Goal: Task Accomplishment & Management: Use online tool/utility

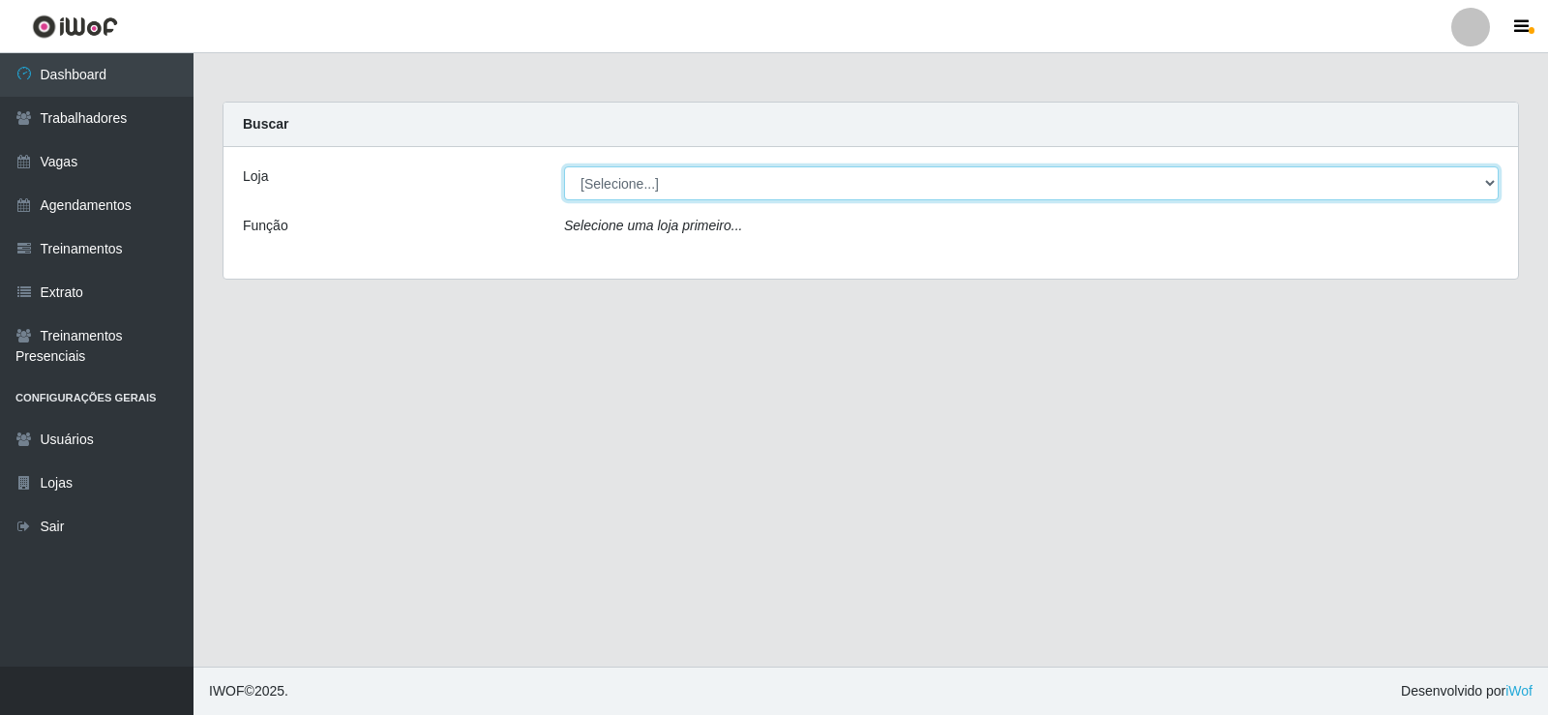
click at [1490, 177] on select "[Selecione...] [PERSON_NAME]" at bounding box center [1031, 183] width 935 height 34
select select "430"
click at [564, 166] on select "[Selecione...] [PERSON_NAME]" at bounding box center [1031, 183] width 935 height 34
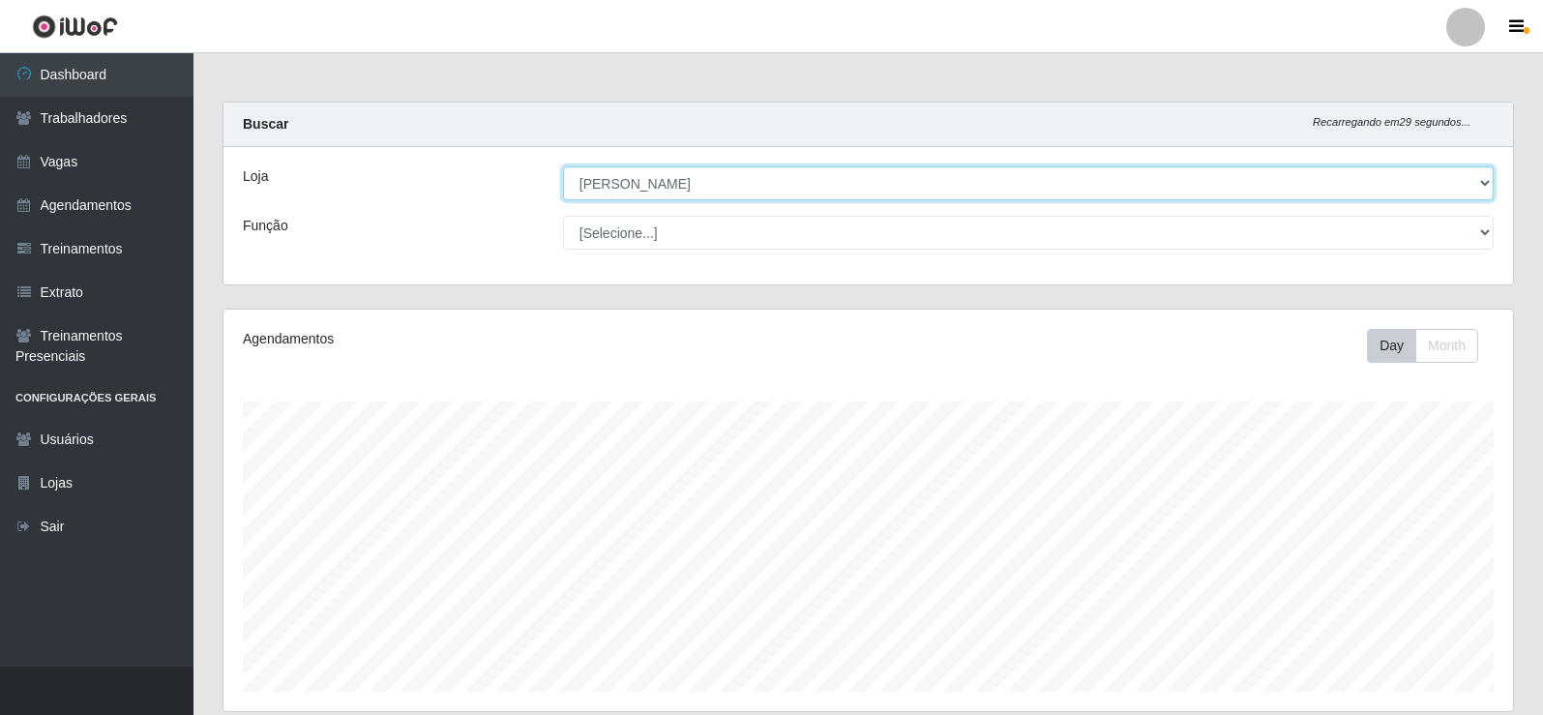
scroll to position [402, 1290]
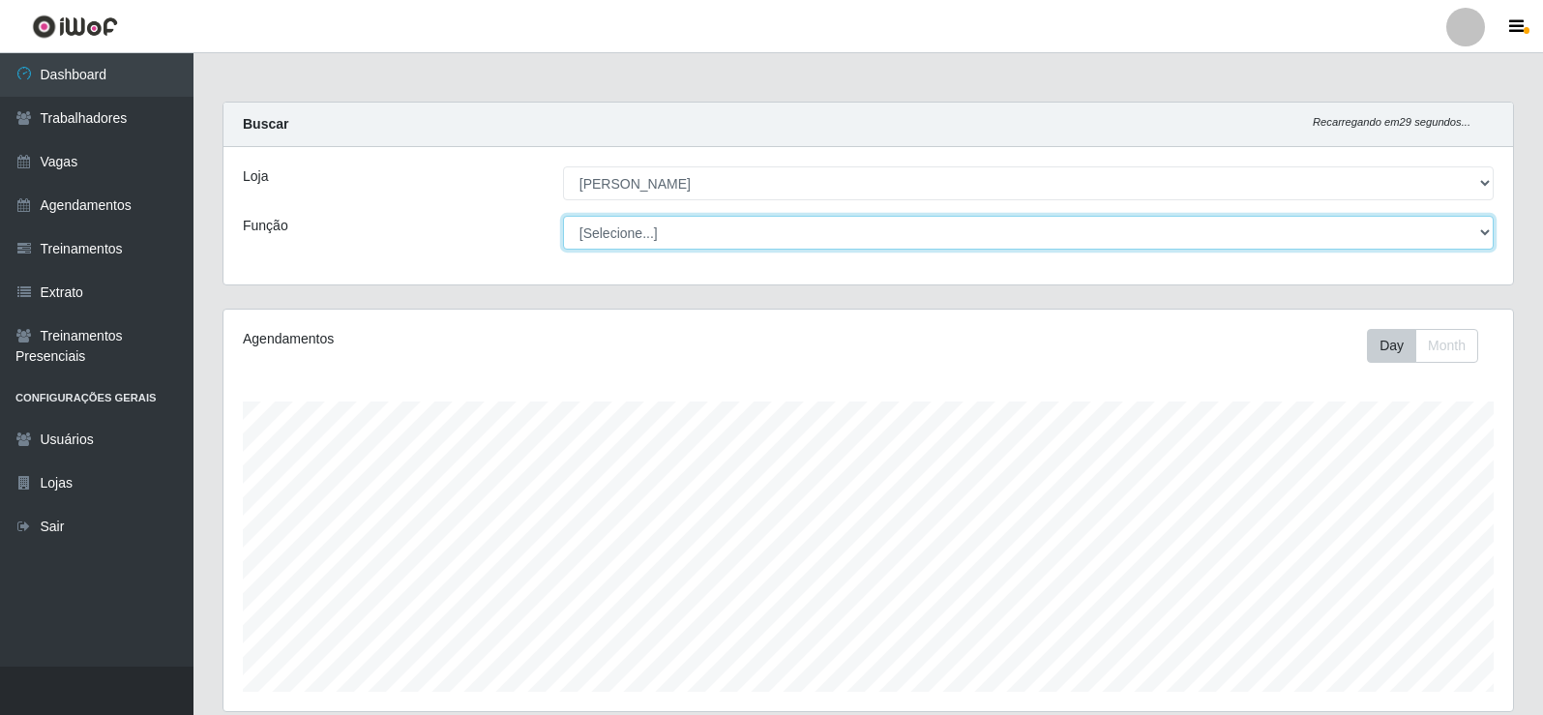
click at [1486, 231] on select "[Selecione...] Auxiliar de Estacionamento Auxiliar de Estacionamento + Auxiliar…" at bounding box center [1028, 233] width 931 height 34
select select "1"
click at [563, 216] on select "[Selecione...] Auxiliar de Estacionamento Auxiliar de Estacionamento + Auxiliar…" at bounding box center [1028, 233] width 931 height 34
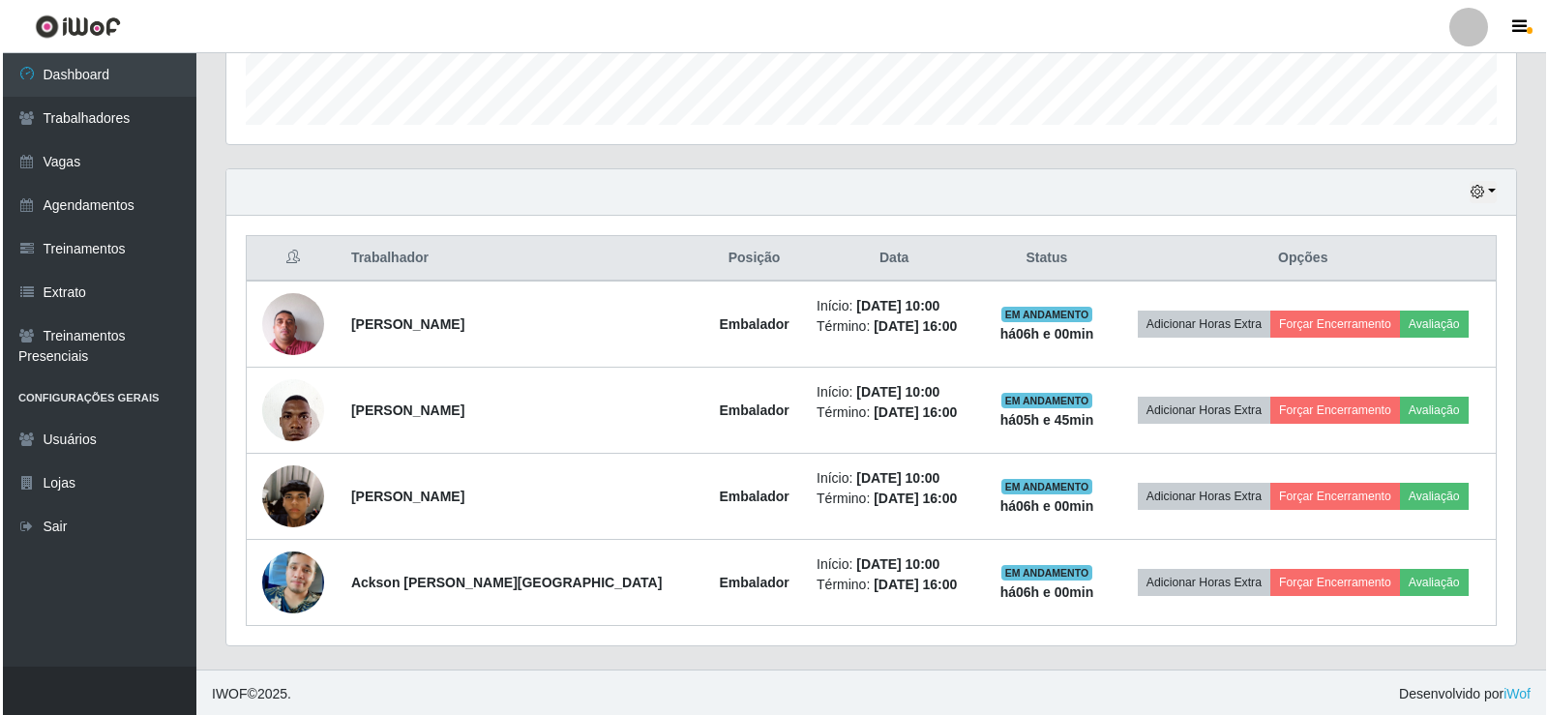
scroll to position [568, 0]
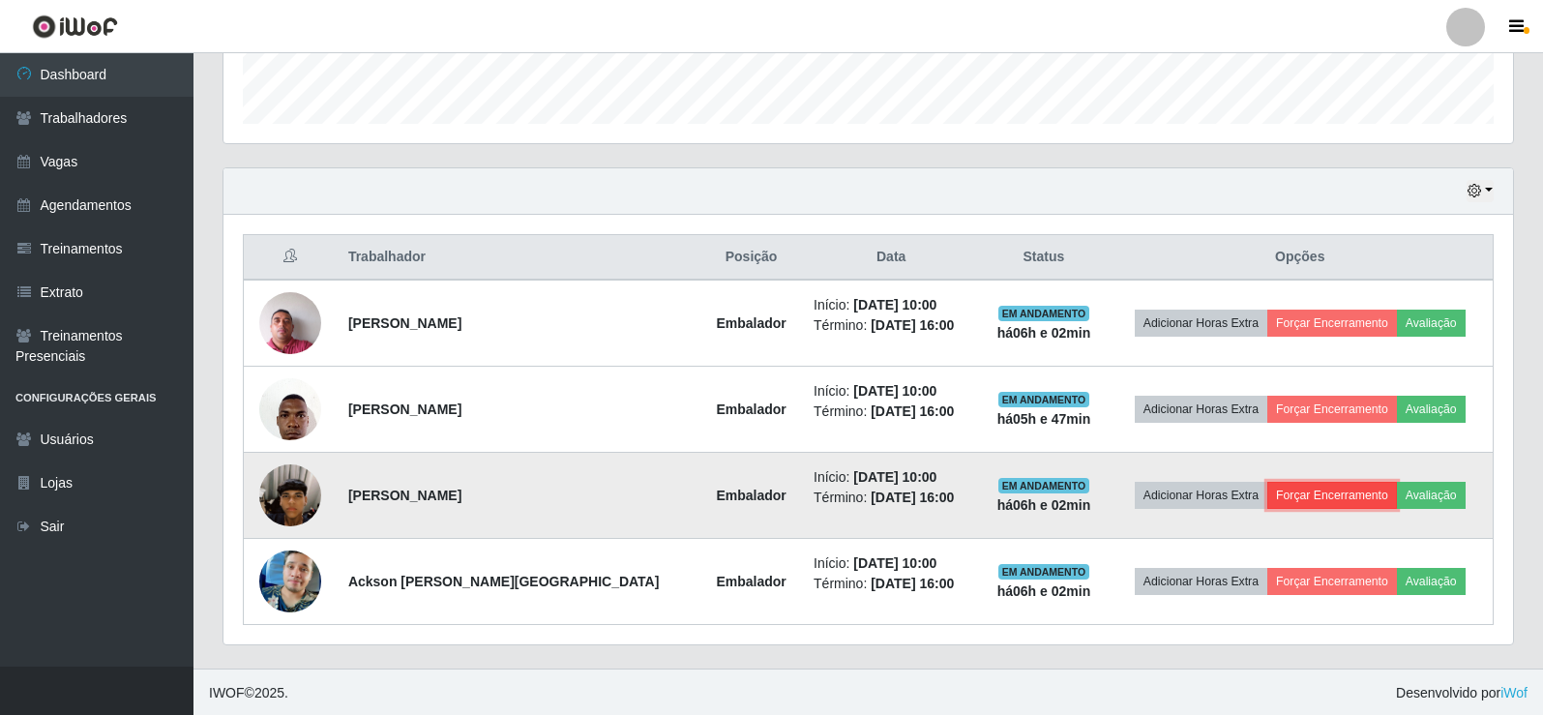
click at [1325, 499] on button "Forçar Encerramento" at bounding box center [1333, 495] width 130 height 27
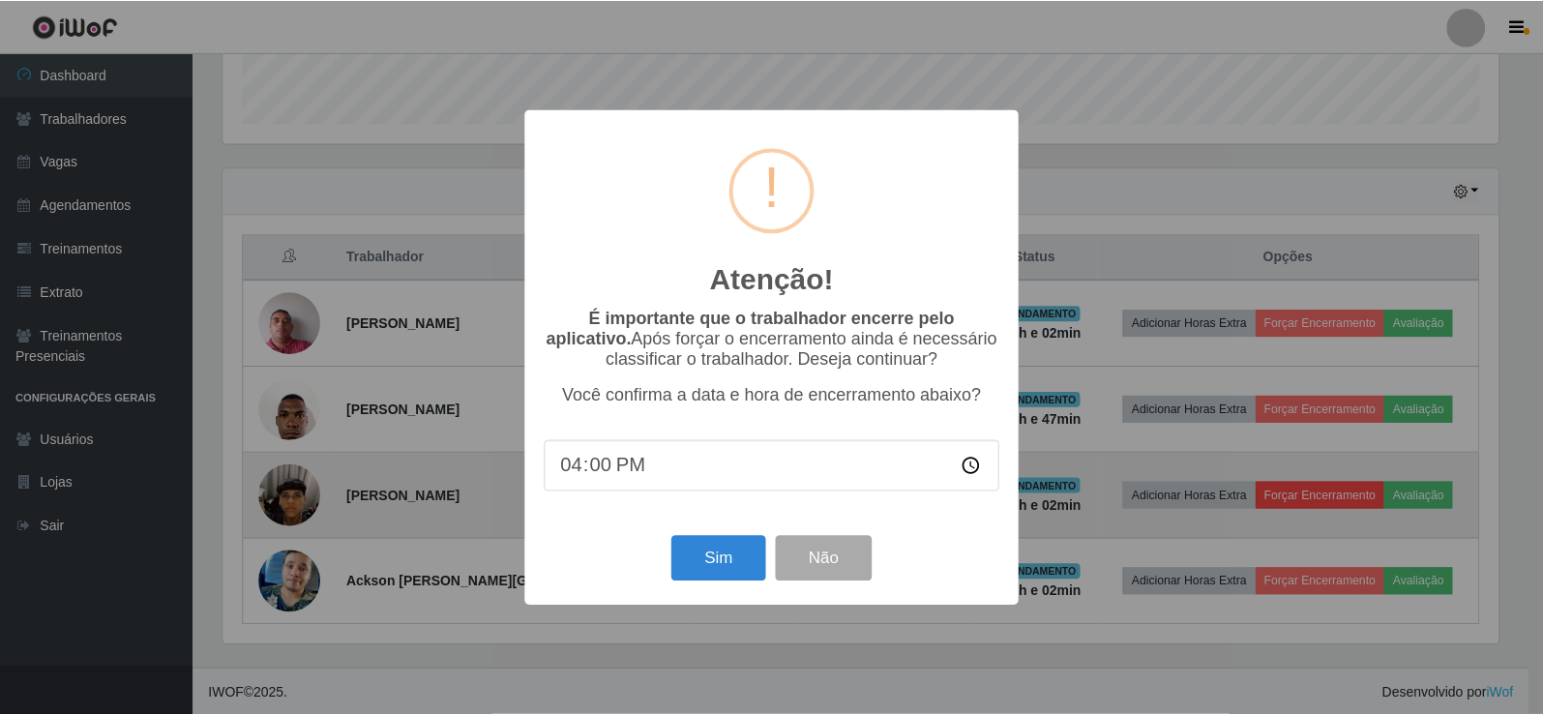
scroll to position [402, 1280]
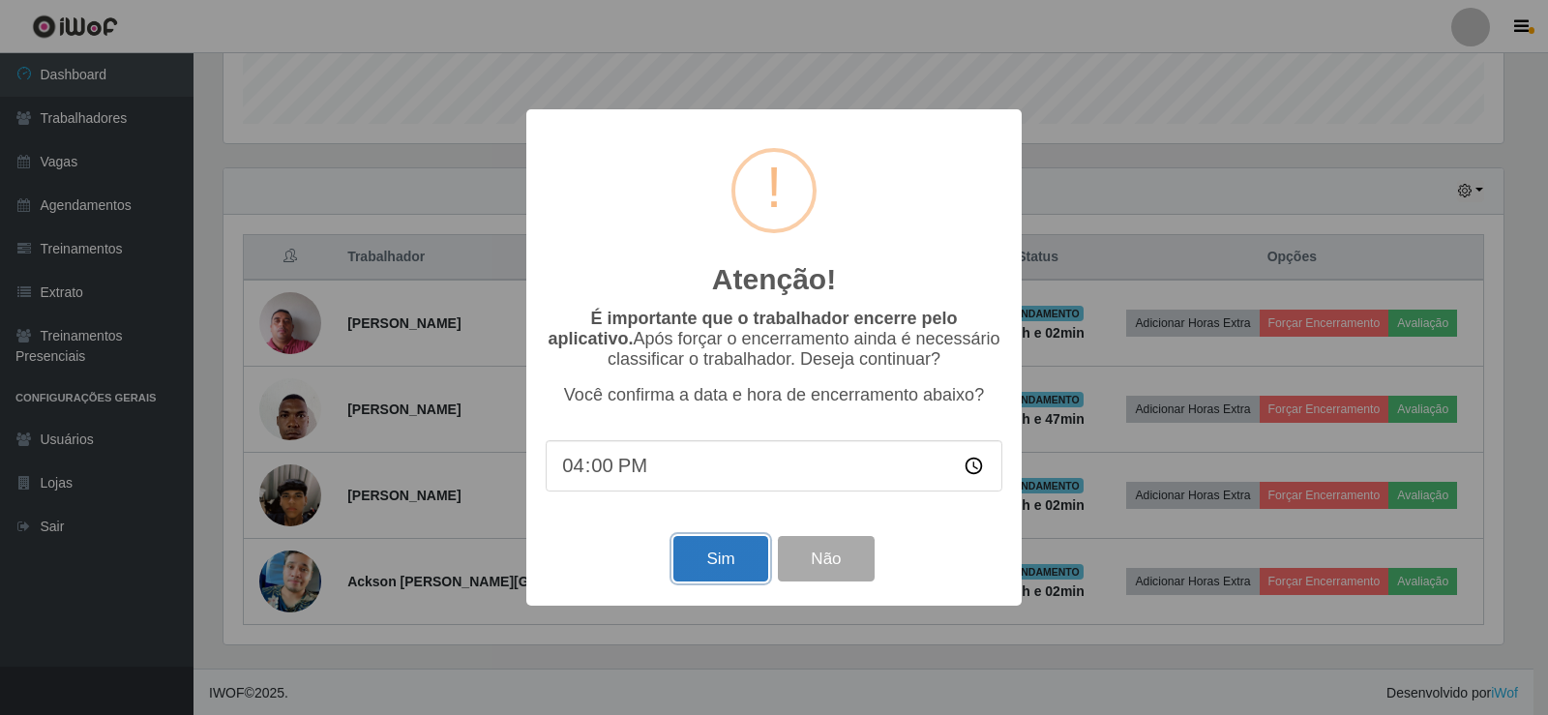
click at [737, 569] on button "Sim" at bounding box center [720, 558] width 94 height 45
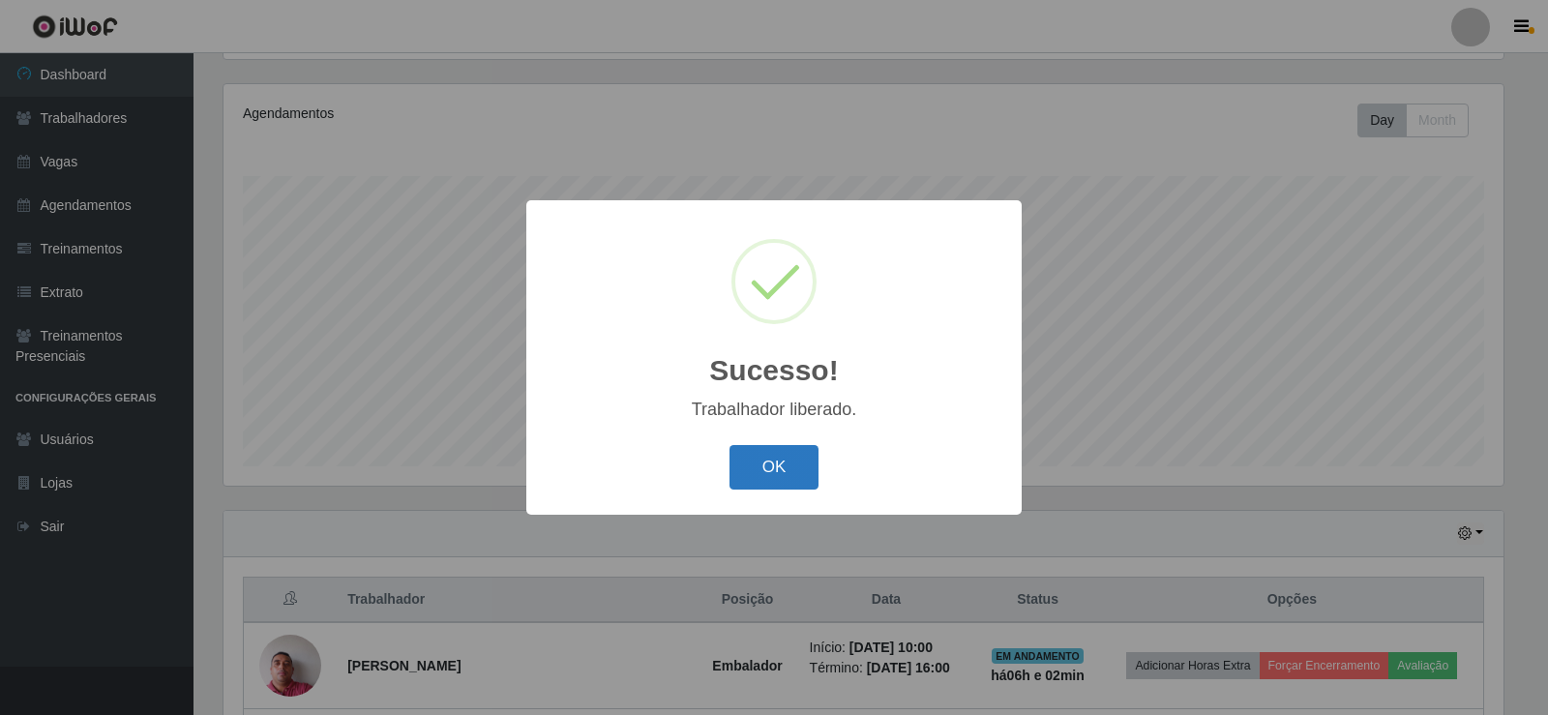
click at [751, 465] on button "OK" at bounding box center [775, 467] width 90 height 45
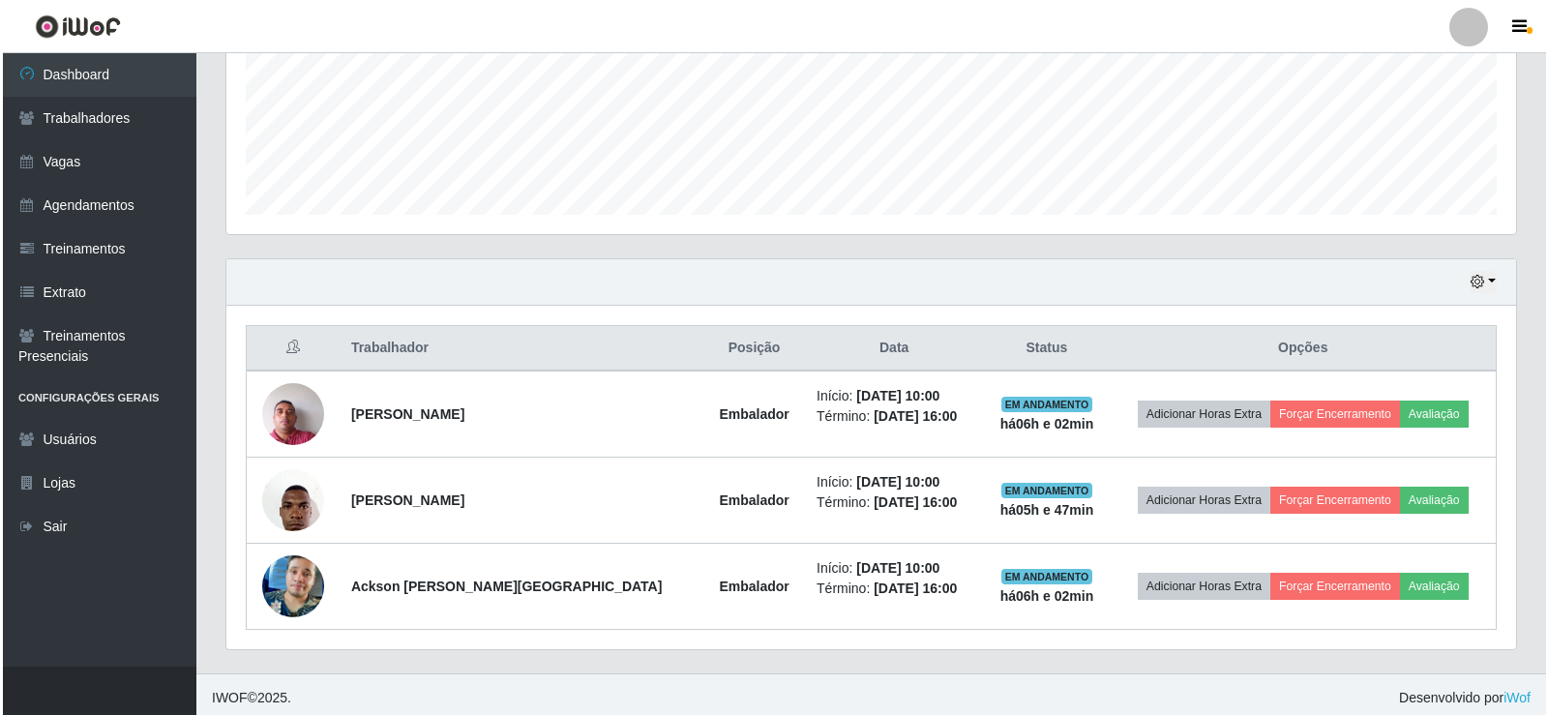
scroll to position [484, 0]
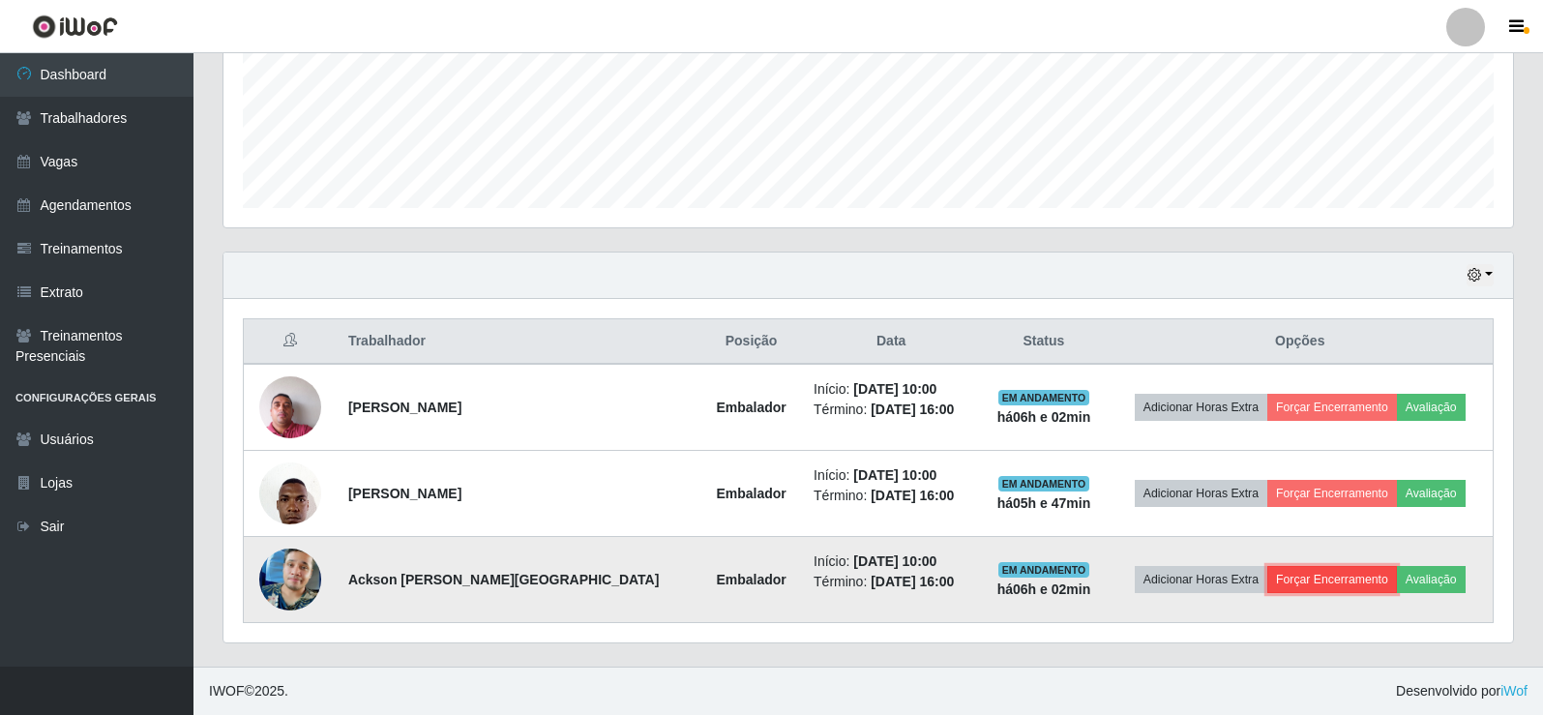
click at [1333, 583] on button "Forçar Encerramento" at bounding box center [1333, 579] width 130 height 27
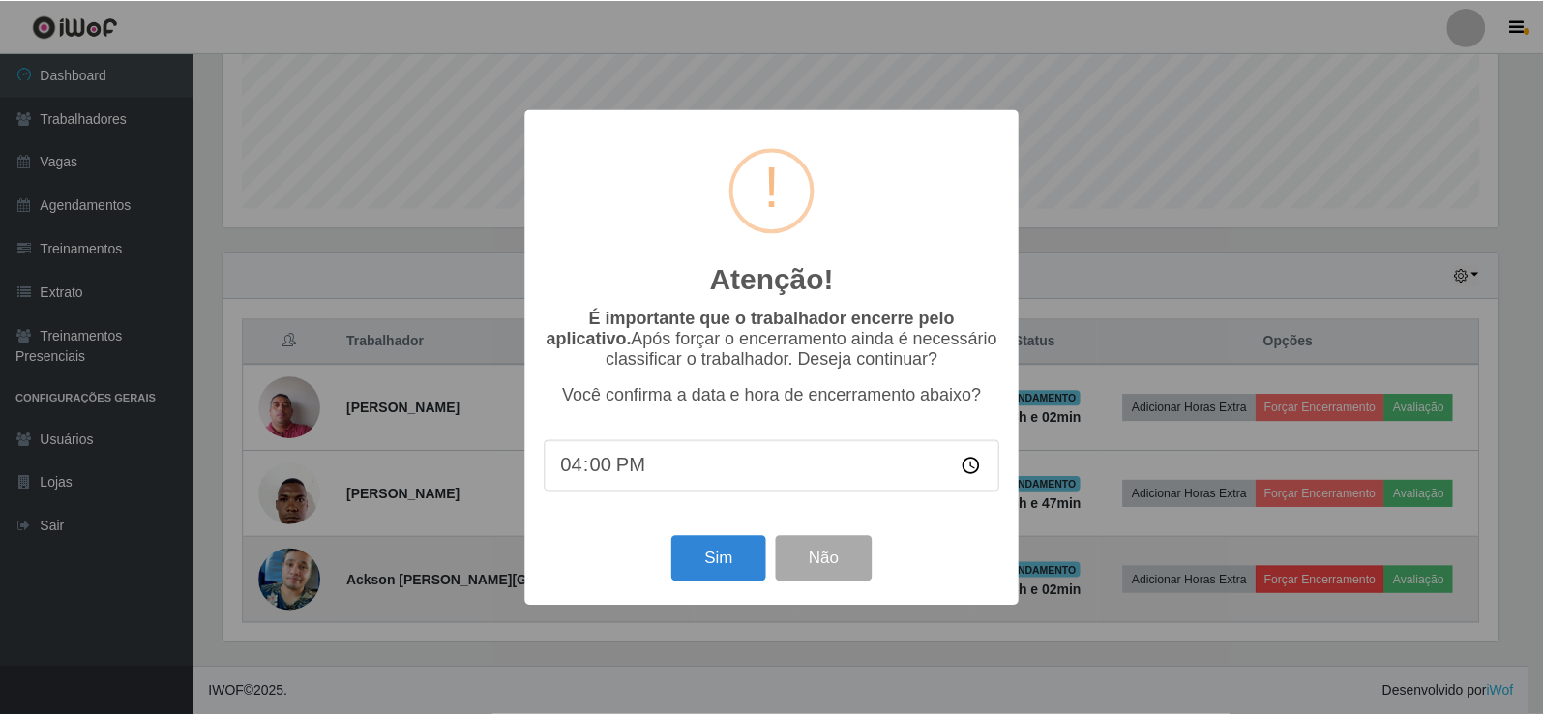
scroll to position [402, 1280]
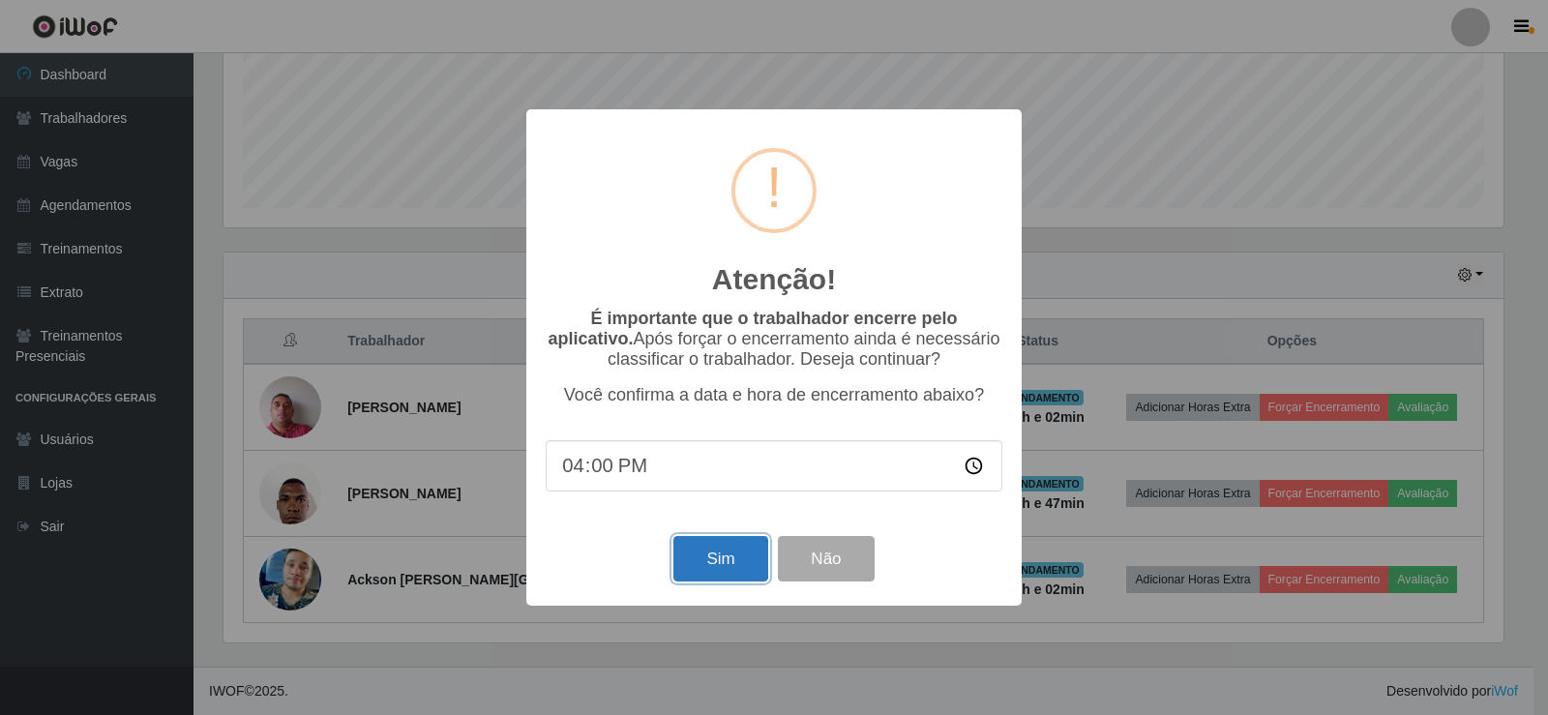
click at [732, 567] on button "Sim" at bounding box center [720, 558] width 94 height 45
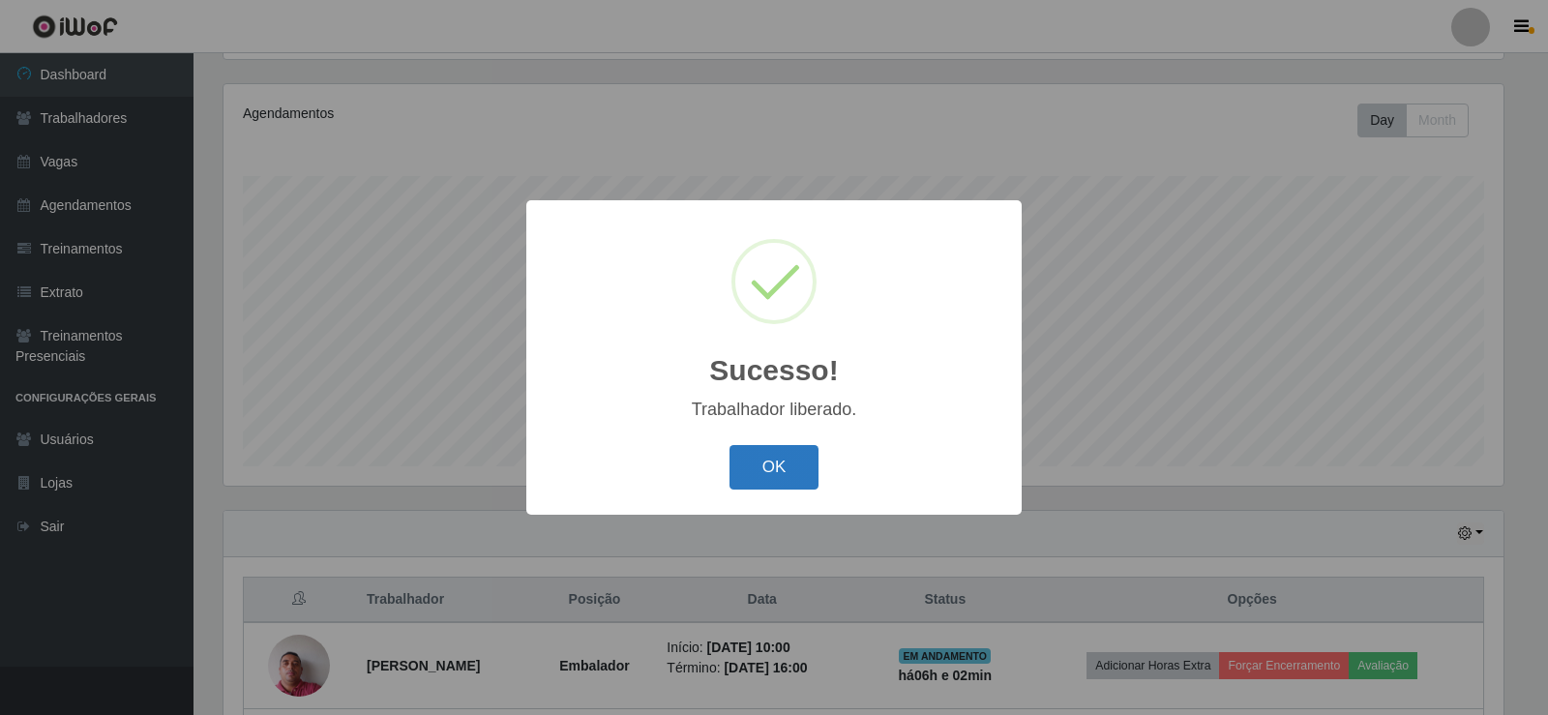
click at [780, 458] on button "OK" at bounding box center [775, 467] width 90 height 45
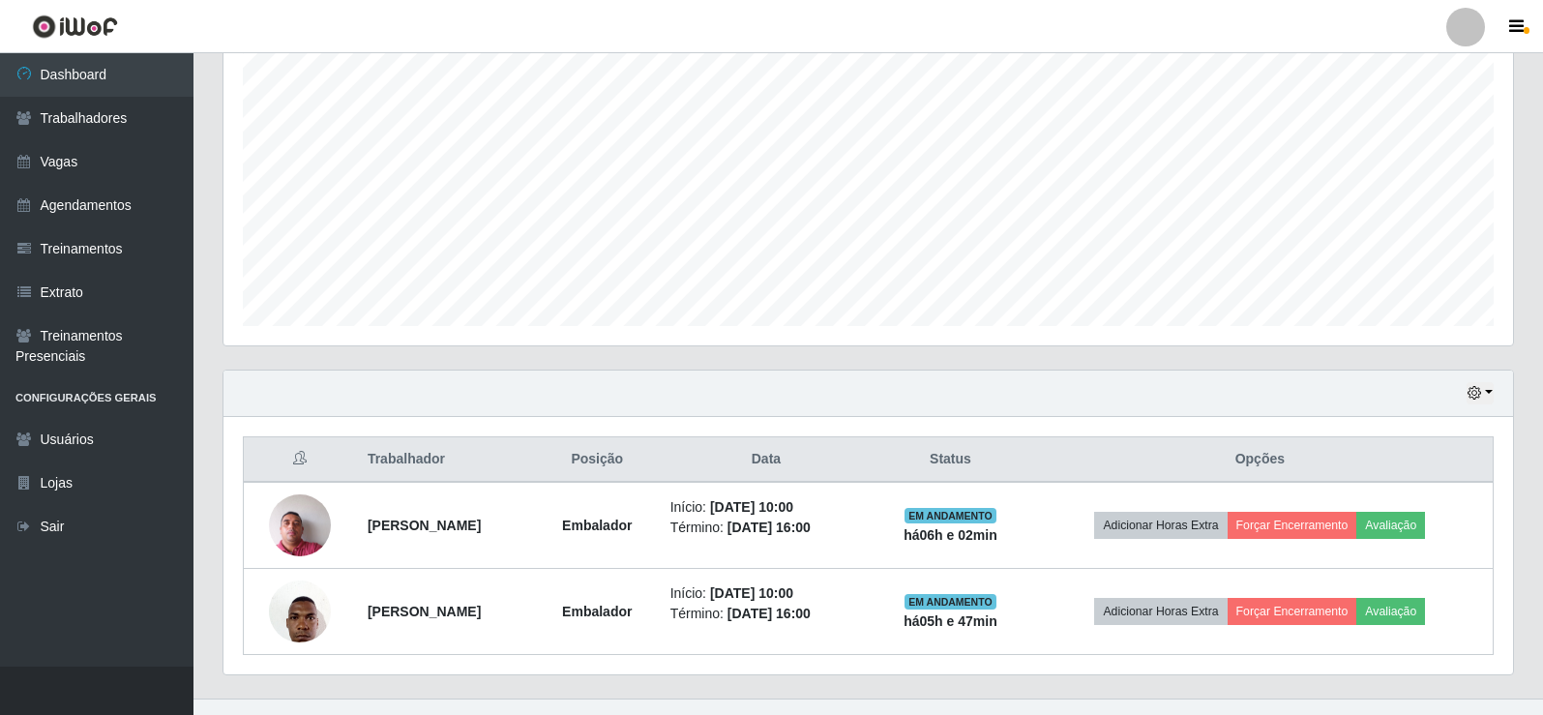
scroll to position [398, 0]
